Goal: Transaction & Acquisition: Purchase product/service

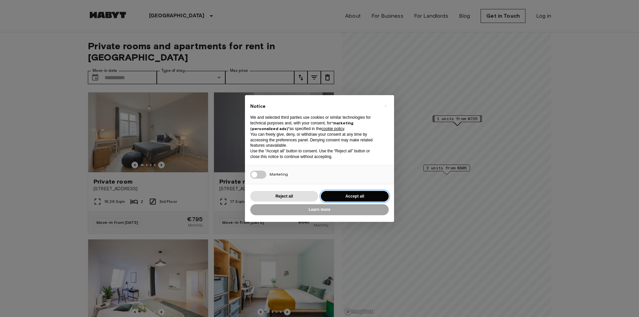
click at [334, 197] on button "Accept all" at bounding box center [355, 196] width 68 height 11
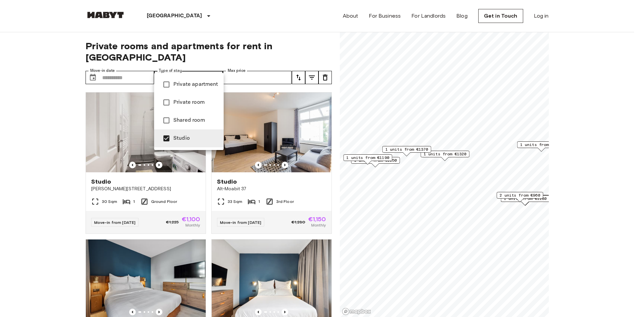
type input "******"
click at [198, 66] on div at bounding box center [319, 158] width 639 height 317
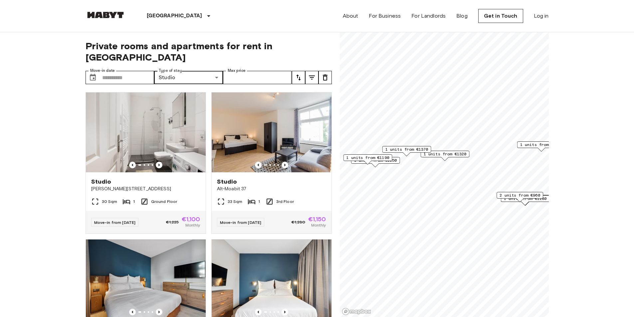
click at [298, 74] on icon "tune" at bounding box center [298, 78] width 8 height 8
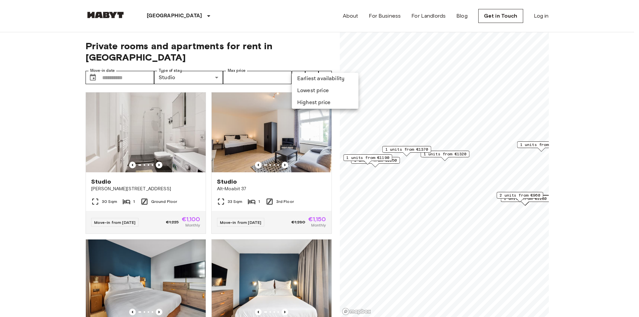
click at [307, 91] on li "Lowest price" at bounding box center [325, 91] width 67 height 12
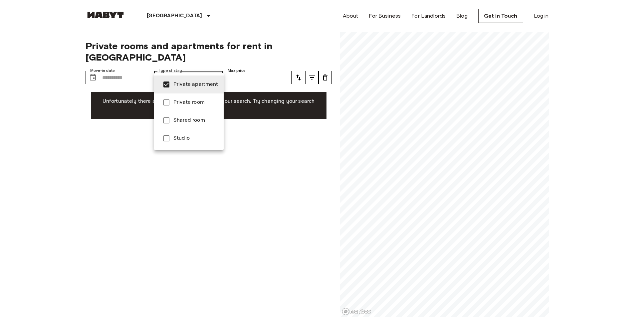
type input "**********"
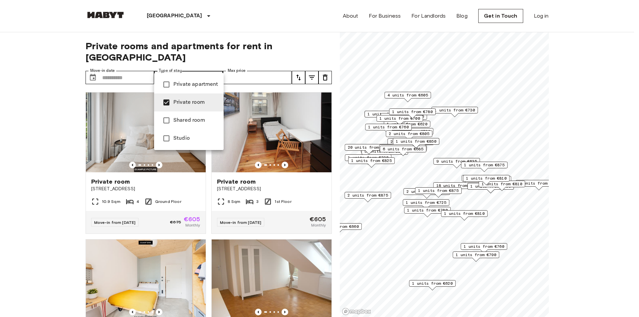
click at [218, 68] on div at bounding box center [319, 158] width 639 height 317
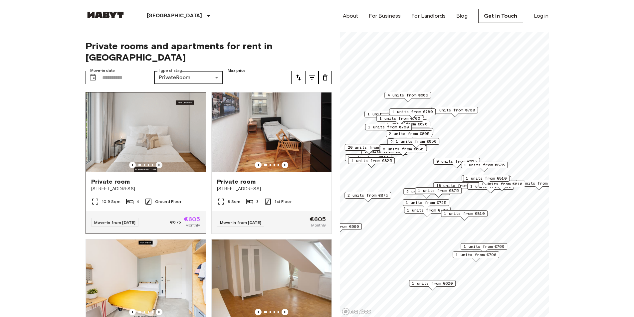
click at [158, 164] on icon "Previous image" at bounding box center [158, 165] width 1 height 3
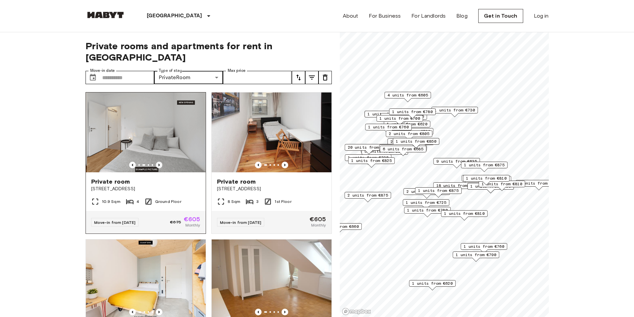
click at [158, 164] on icon "Previous image" at bounding box center [158, 165] width 1 height 3
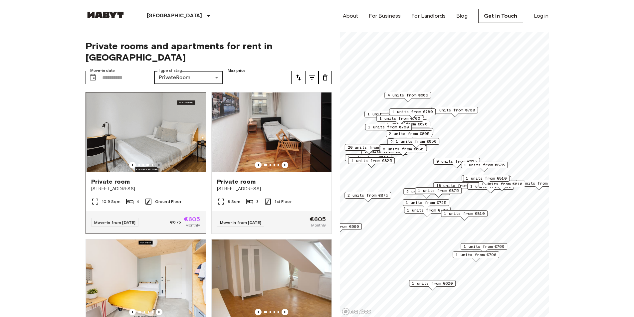
click at [158, 164] on icon "Previous image" at bounding box center [158, 165] width 1 height 3
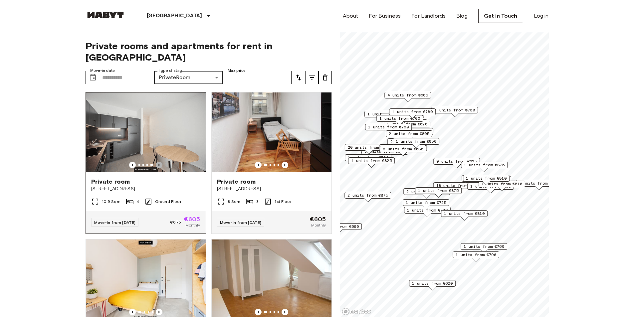
click at [158, 164] on icon "Previous image" at bounding box center [158, 165] width 1 height 3
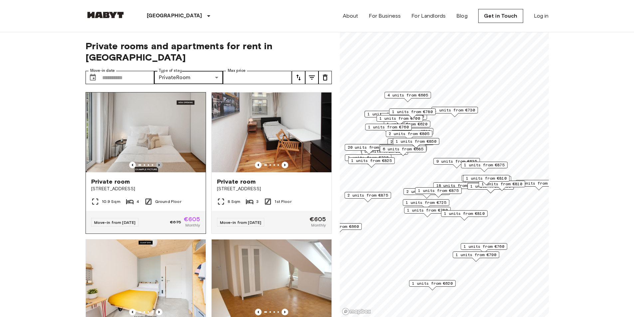
click at [158, 164] on icon "Previous image" at bounding box center [158, 165] width 1 height 3
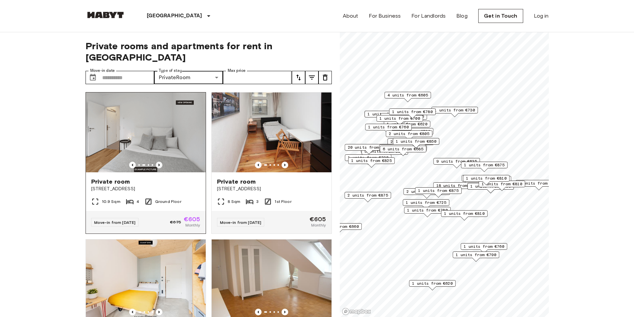
click at [158, 164] on icon "Previous image" at bounding box center [158, 165] width 1 height 3
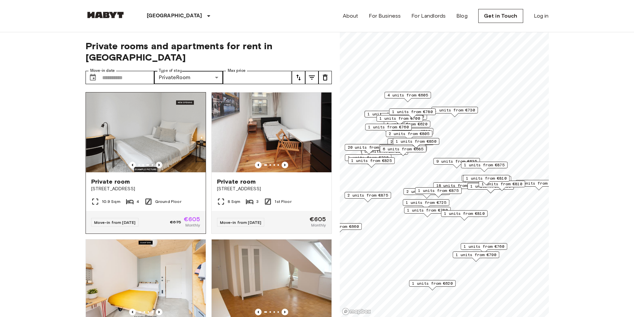
click at [158, 164] on icon "Previous image" at bounding box center [158, 165] width 1 height 3
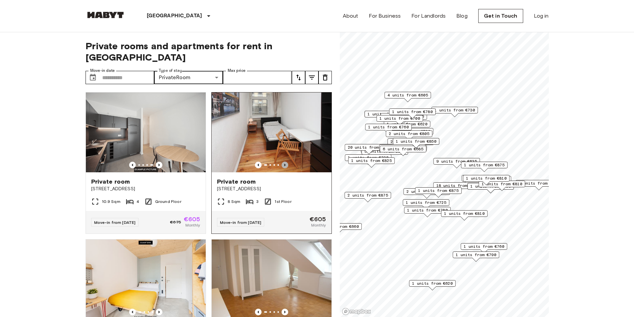
click at [282, 162] on icon "Previous image" at bounding box center [284, 165] width 7 height 7
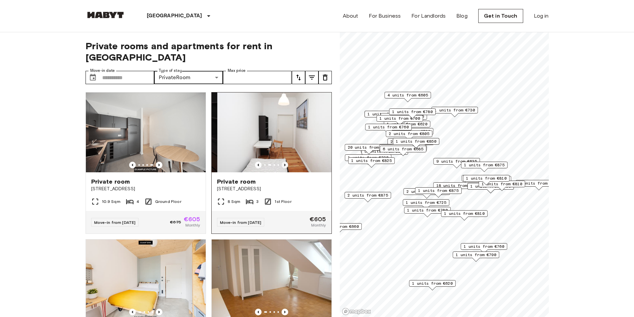
click at [282, 162] on icon "Previous image" at bounding box center [284, 165] width 7 height 7
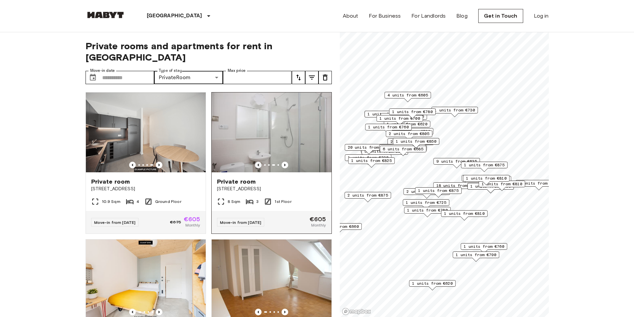
click at [255, 162] on icon "Previous image" at bounding box center [258, 165] width 7 height 7
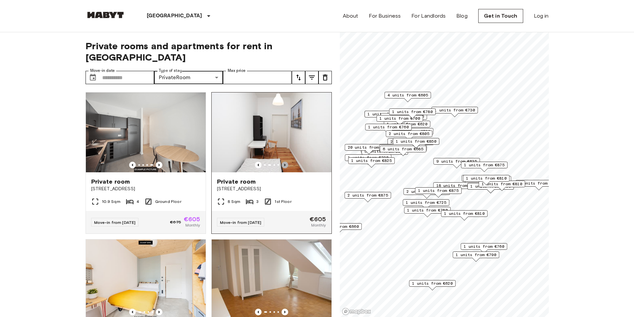
click at [282, 162] on icon "Previous image" at bounding box center [284, 165] width 7 height 7
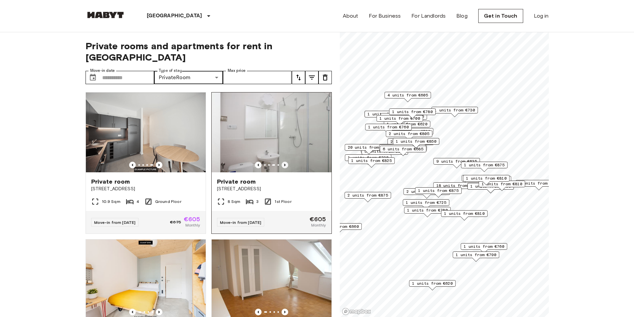
click at [282, 162] on icon "Previous image" at bounding box center [284, 165] width 7 height 7
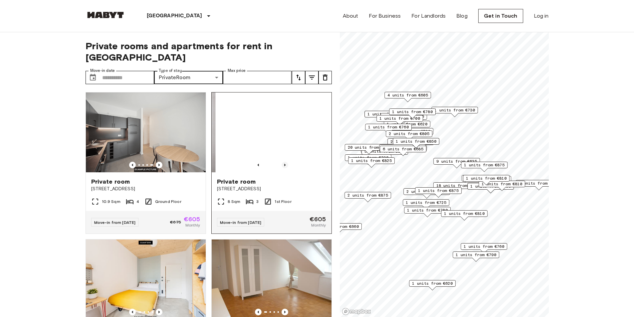
click at [282, 162] on icon "Previous image" at bounding box center [284, 165] width 7 height 7
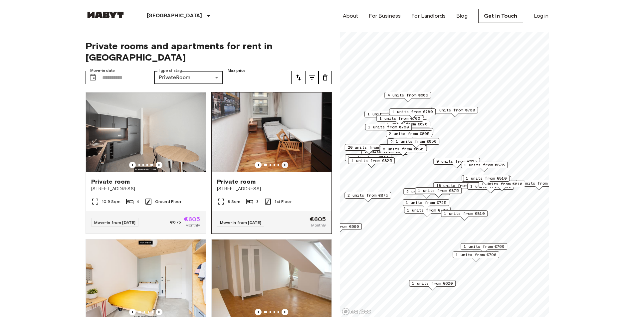
click at [282, 162] on icon "Previous image" at bounding box center [284, 165] width 7 height 7
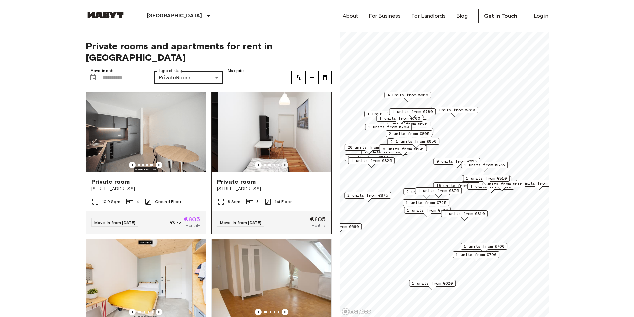
click at [282, 162] on icon "Previous image" at bounding box center [284, 165] width 7 height 7
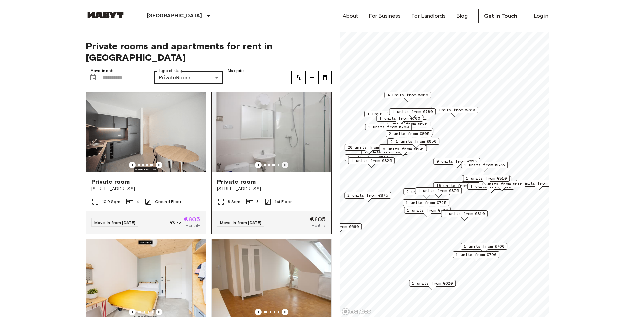
click at [282, 162] on icon "Previous image" at bounding box center [284, 165] width 7 height 7
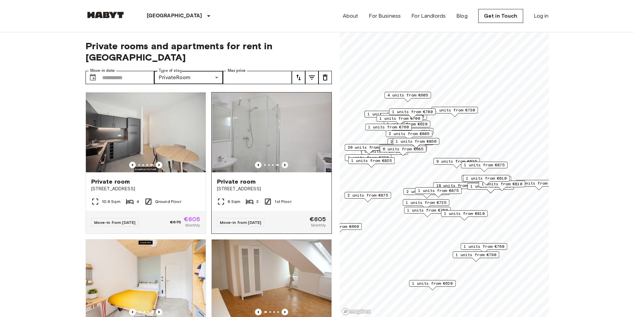
click at [282, 162] on icon "Previous image" at bounding box center [284, 165] width 7 height 7
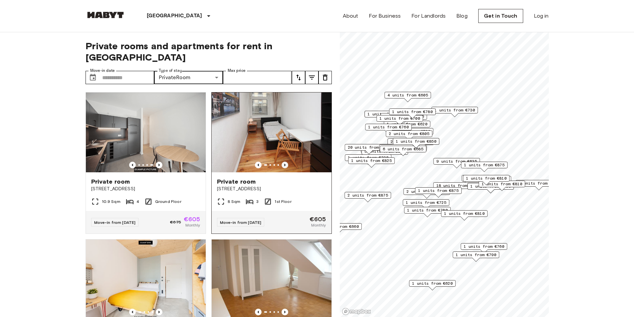
click at [282, 162] on icon "Previous image" at bounding box center [284, 165] width 7 height 7
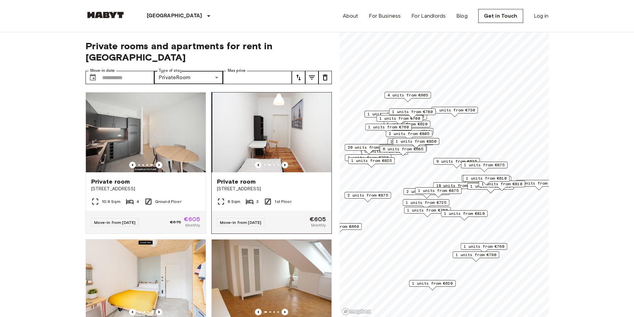
click at [283, 162] on icon "Previous image" at bounding box center [284, 165] width 7 height 7
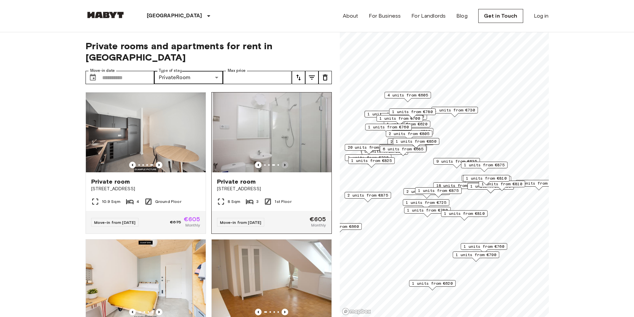
click at [283, 162] on icon "Previous image" at bounding box center [284, 165] width 7 height 7
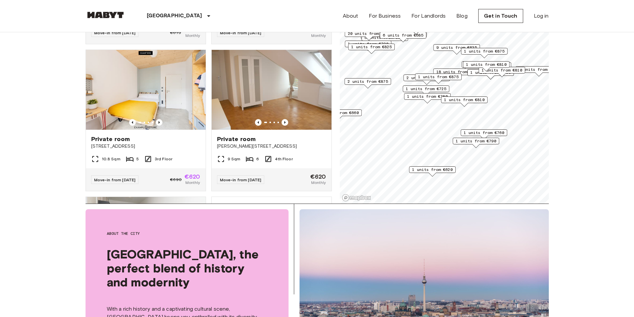
scroll to position [80, 0]
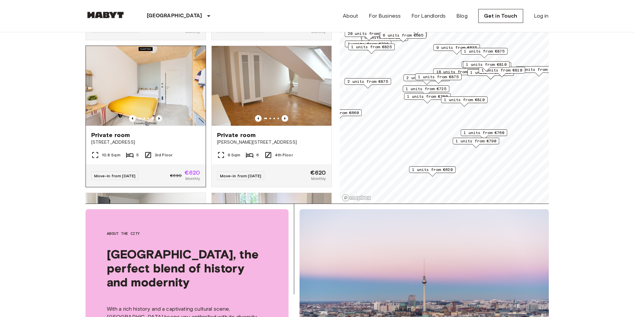
click at [158, 115] on icon "Previous image" at bounding box center [159, 118] width 7 height 7
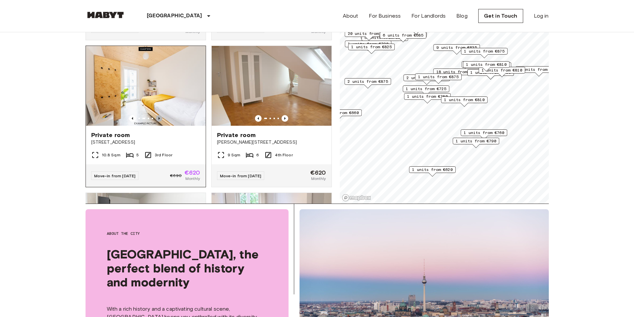
click at [158, 115] on icon "Previous image" at bounding box center [159, 118] width 7 height 7
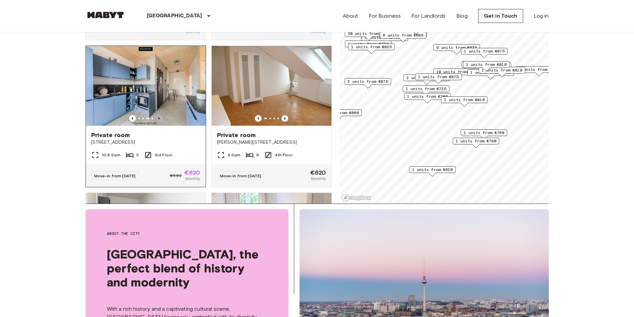
click at [158, 115] on icon "Previous image" at bounding box center [159, 118] width 7 height 7
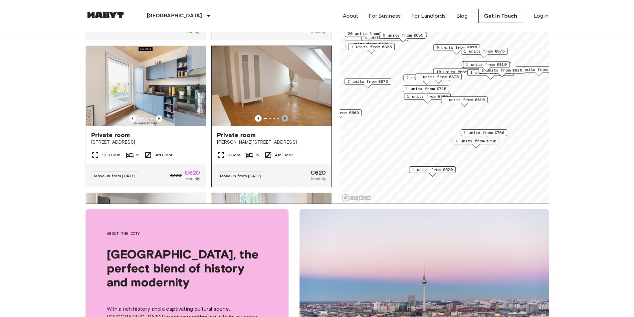
click at [283, 115] on icon "Previous image" at bounding box center [284, 118] width 7 height 7
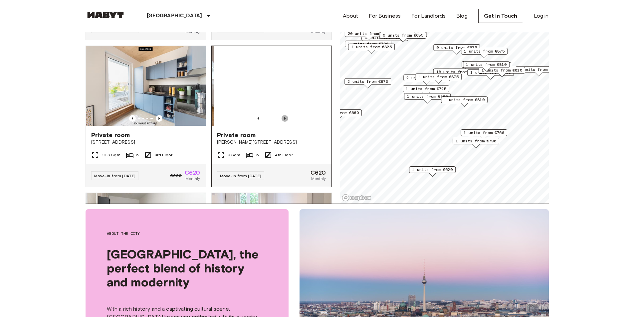
click at [283, 115] on icon "Previous image" at bounding box center [284, 118] width 7 height 7
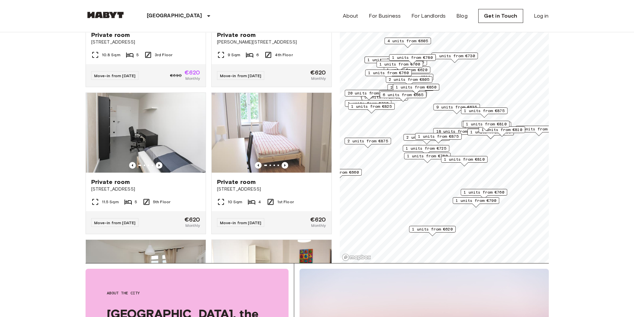
scroll to position [43, 0]
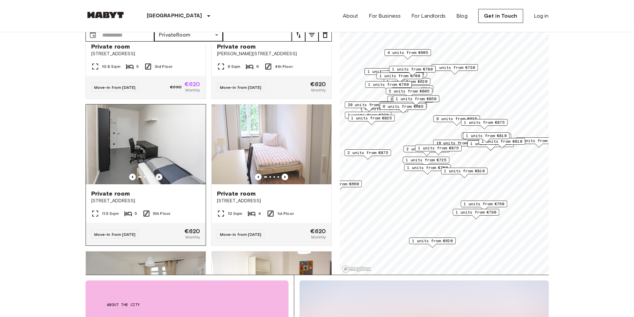
click at [158, 176] on icon "Previous image" at bounding box center [158, 177] width 1 height 3
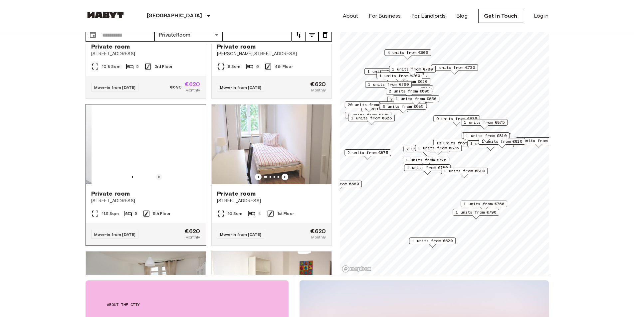
click at [158, 174] on icon "Previous image" at bounding box center [159, 177] width 7 height 7
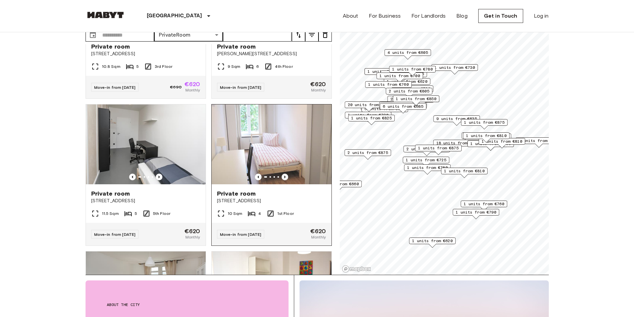
click at [282, 174] on icon "Previous image" at bounding box center [284, 177] width 7 height 7
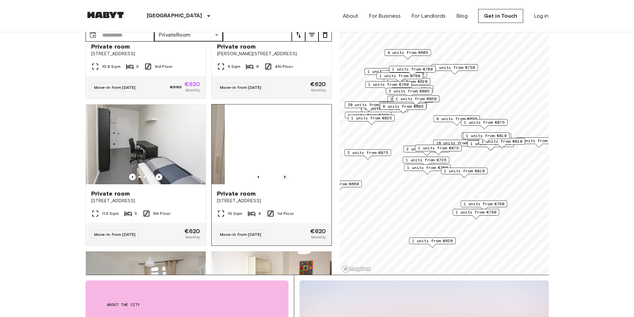
click at [281, 174] on icon "Previous image" at bounding box center [284, 177] width 7 height 7
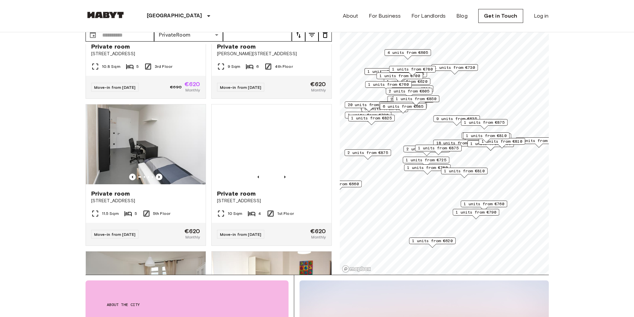
drag, startPoint x: 332, startPoint y: 102, endPoint x: 332, endPoint y: 106, distance: 3.7
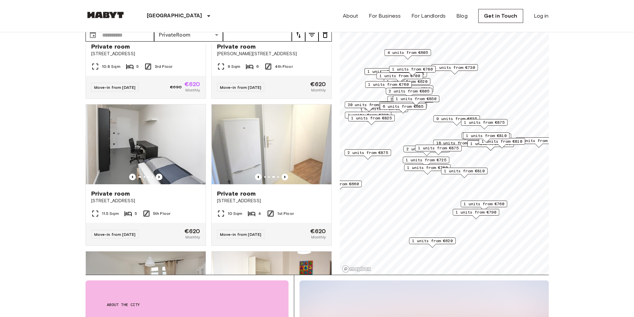
click at [332, 106] on div "**********" at bounding box center [316, 132] width 463 height 285
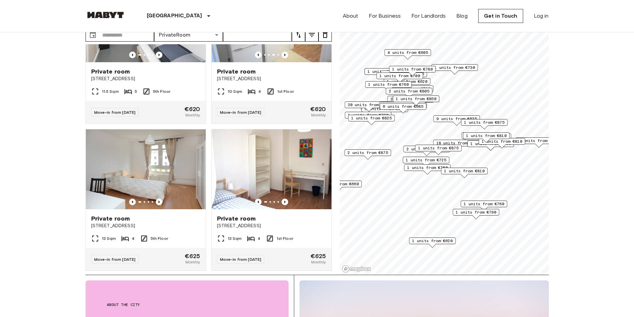
scroll to position [382, 0]
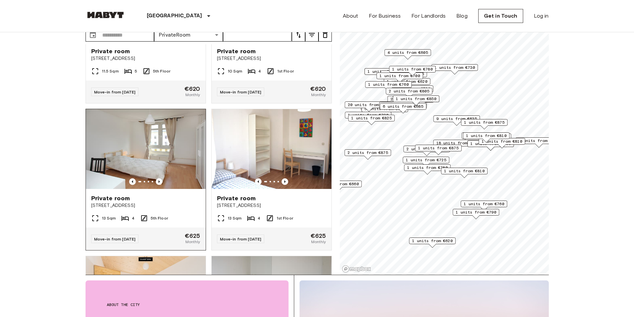
click at [155, 173] on img at bounding box center [146, 149] width 120 height 80
